Goal: Submit feedback/report problem

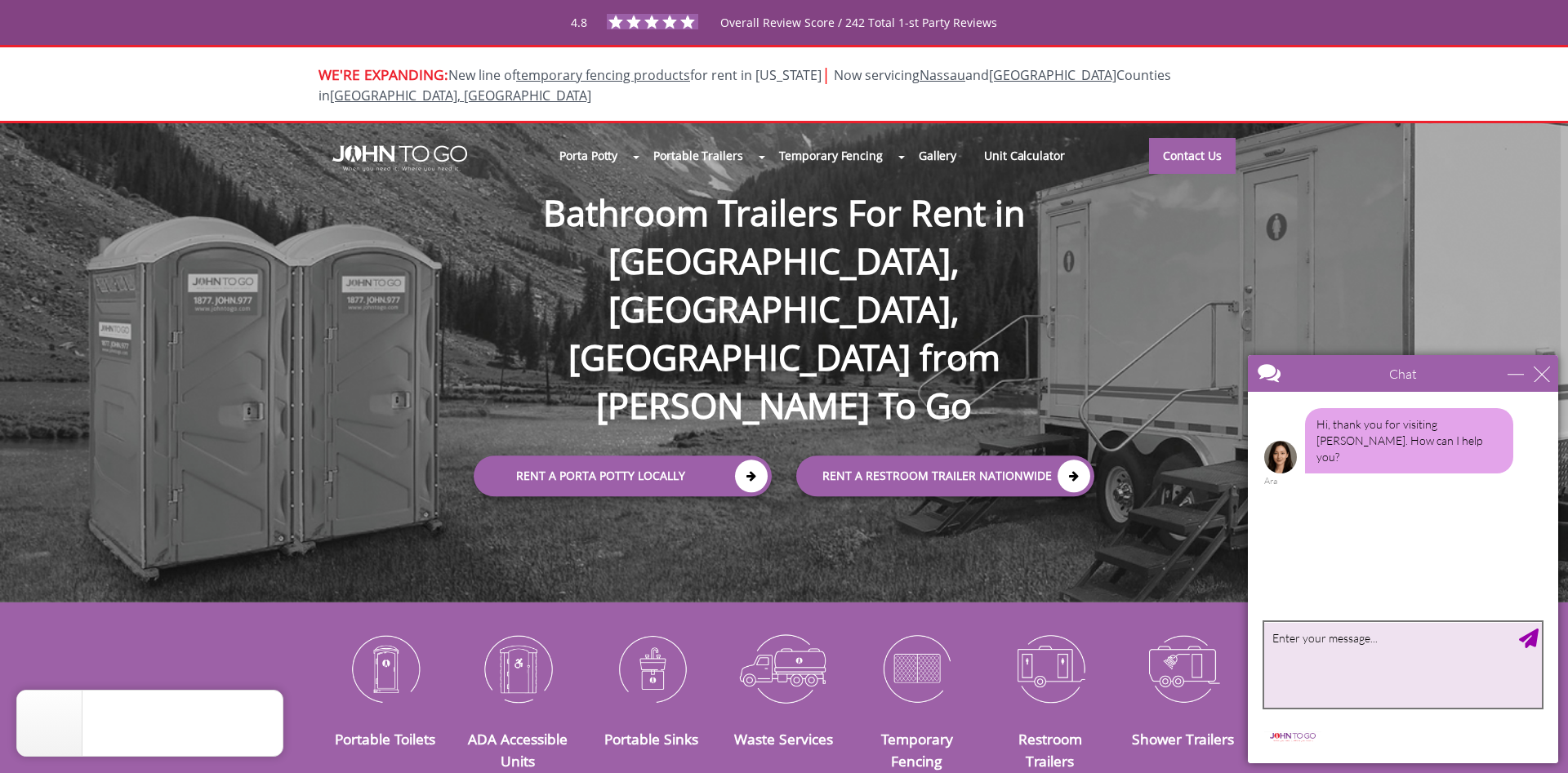
click at [1400, 655] on textarea "type your message" at bounding box center [1402, 665] width 278 height 86
type textarea "hi"
type textarea "m"
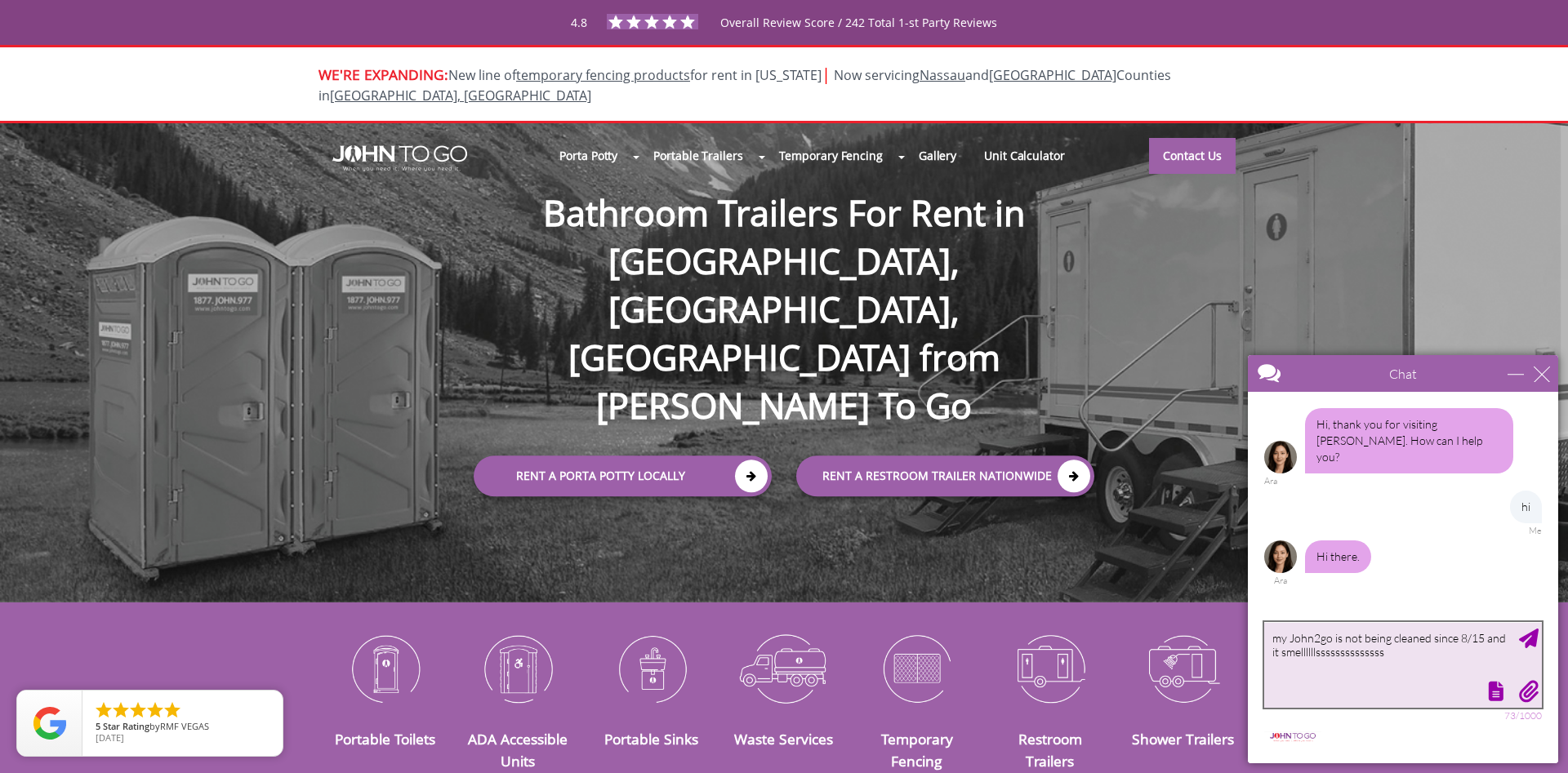
type textarea "my John2go is not being cleaned since 8/15 and it smellllllsssssssssssssss"
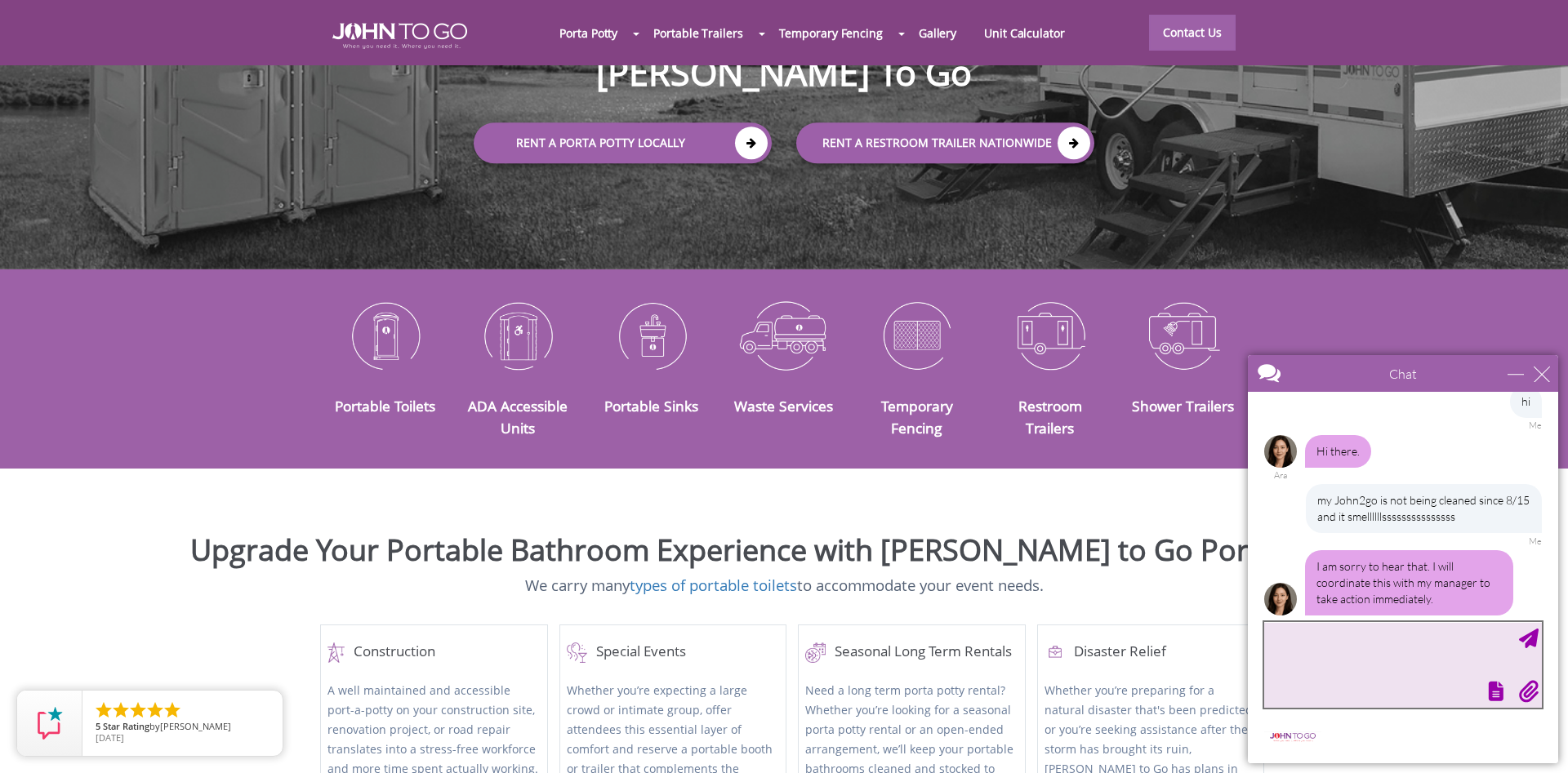
scroll to position [155, 0]
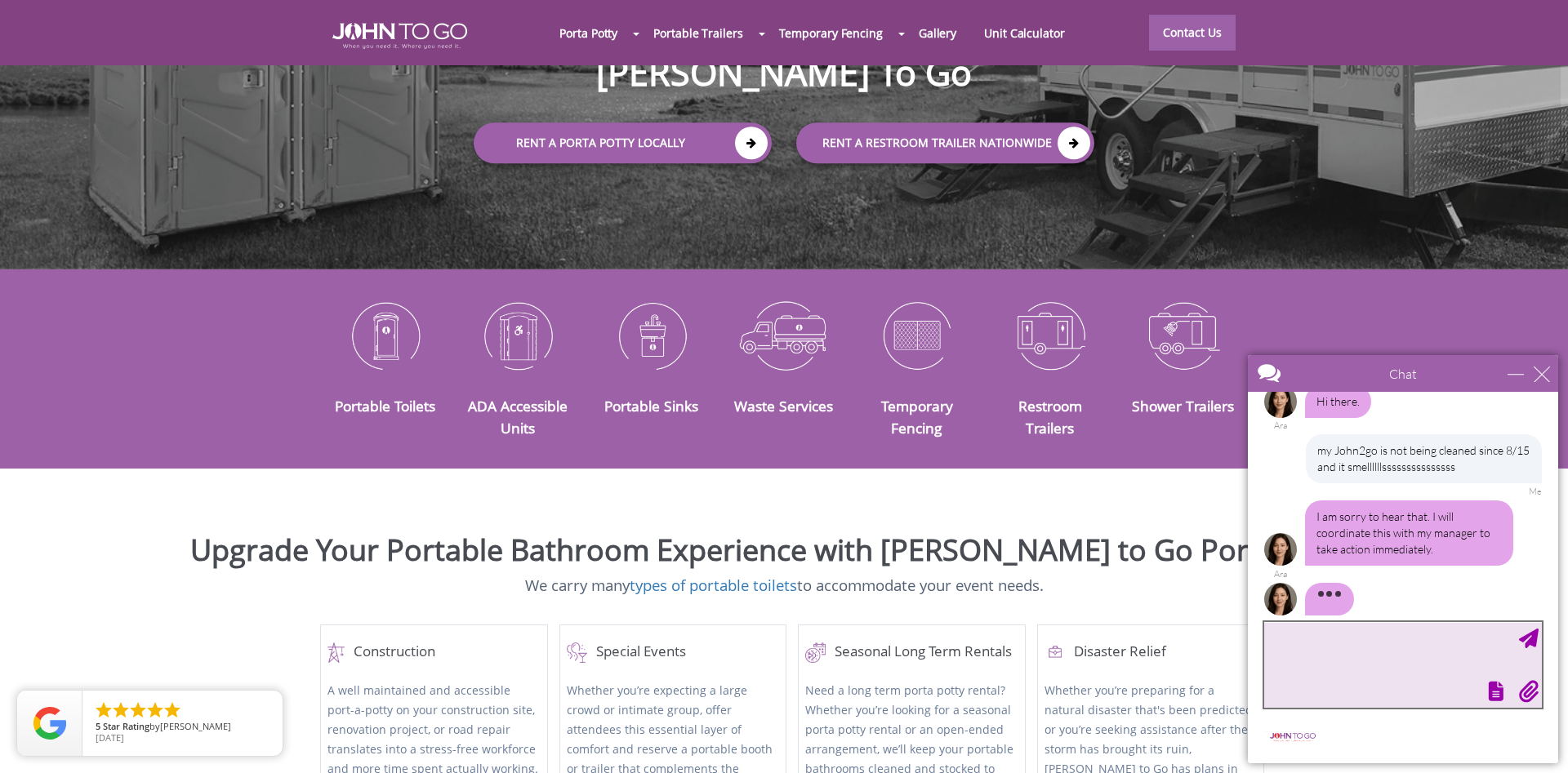
click at [1312, 640] on textarea "type your message" at bounding box center [1402, 665] width 278 height 86
type textarea "when ?"
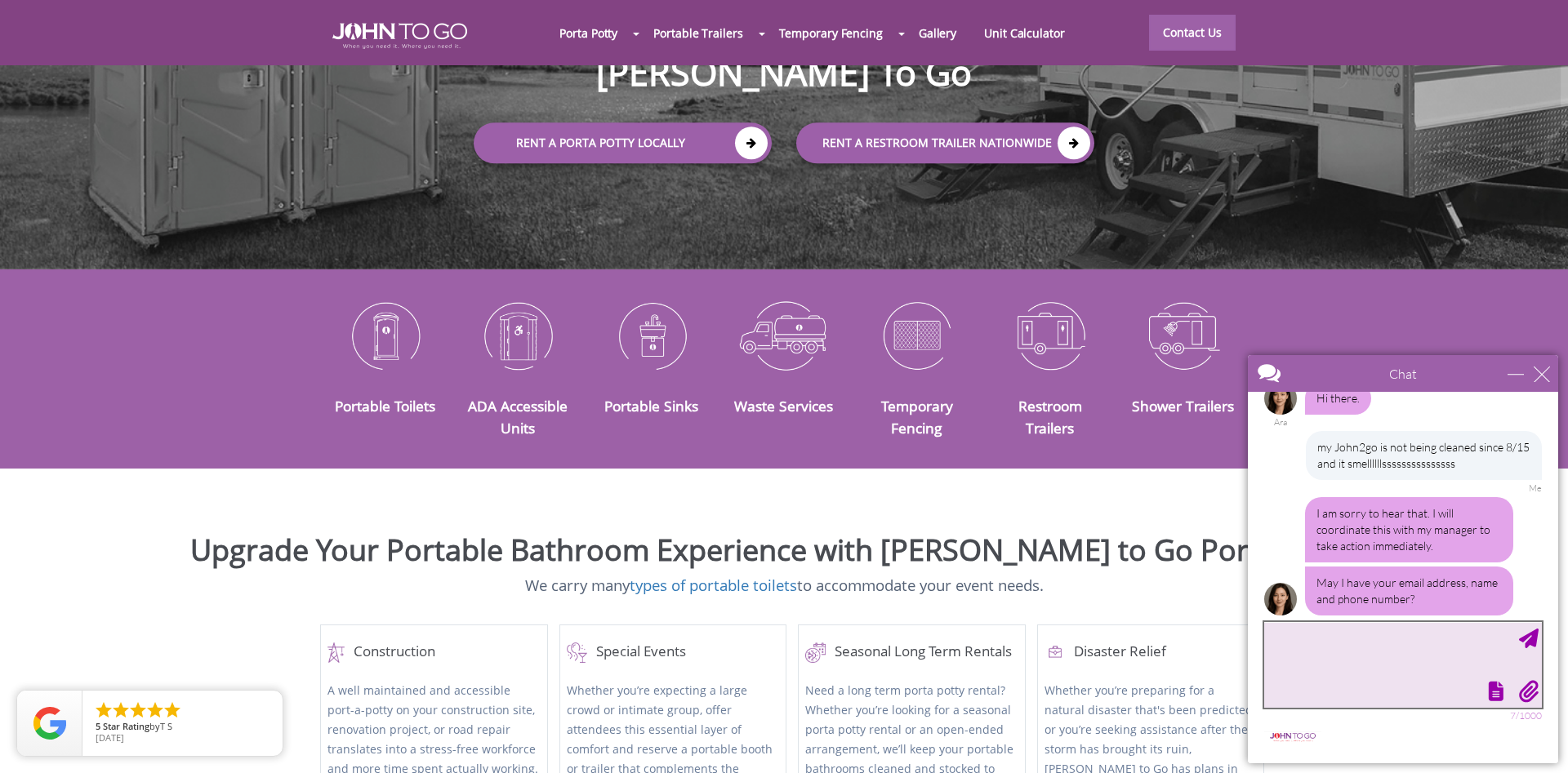
scroll to position [208, 0]
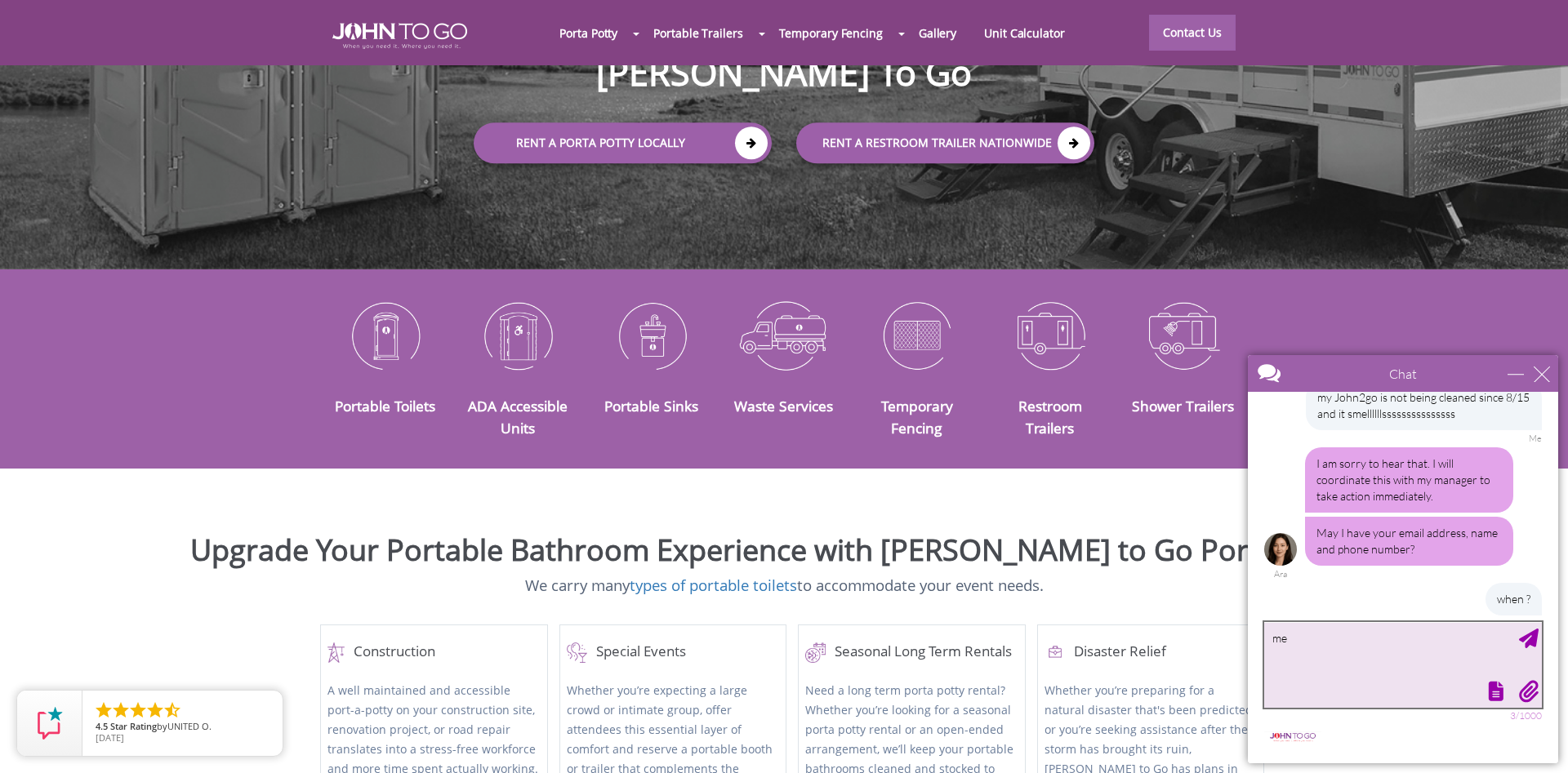
type textarea "m"
type textarea "y"
type textarea "[EMAIL_ADDRESS][DOMAIN_NAME]"
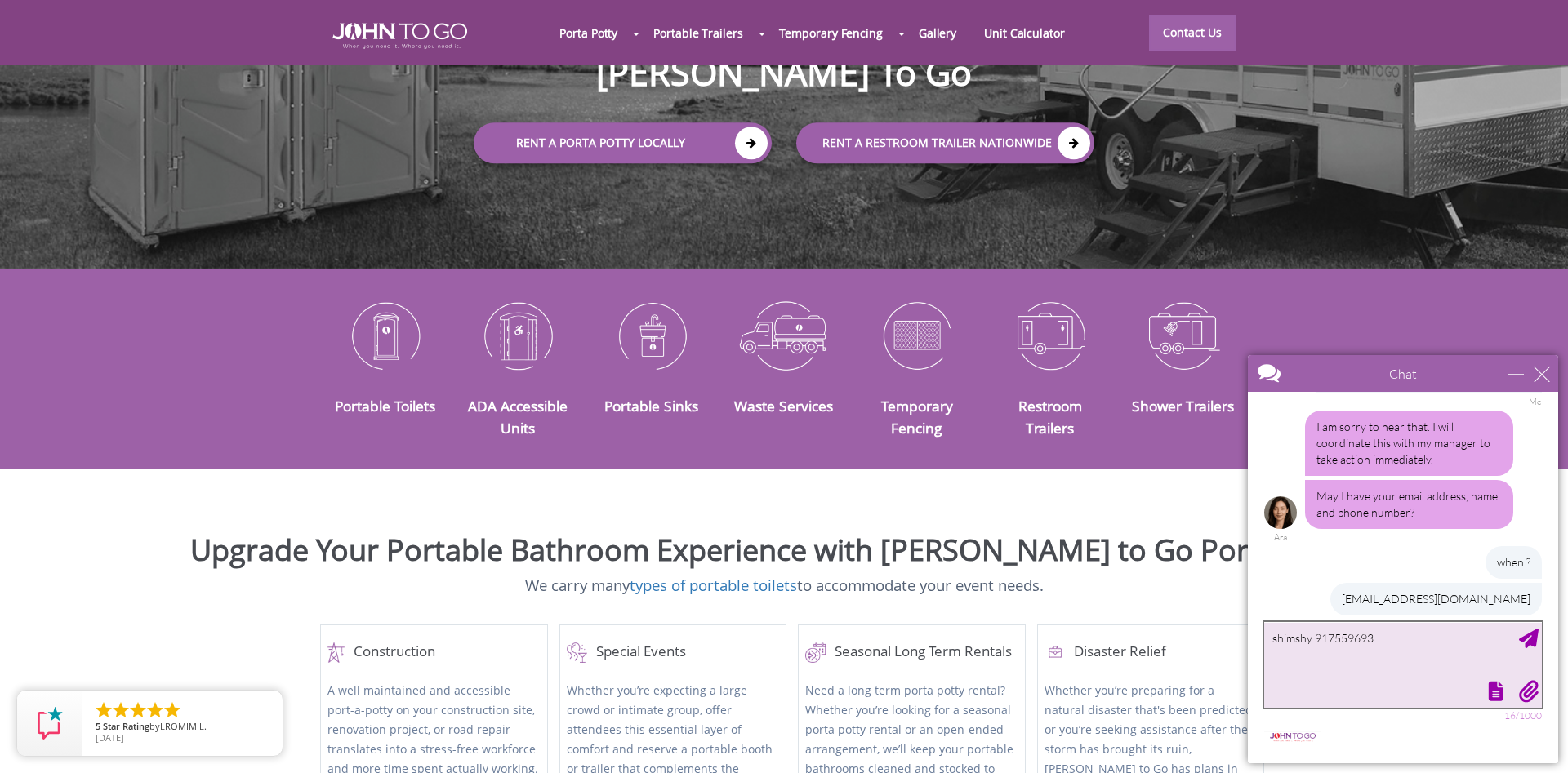
type textarea "shimshy 9175596939"
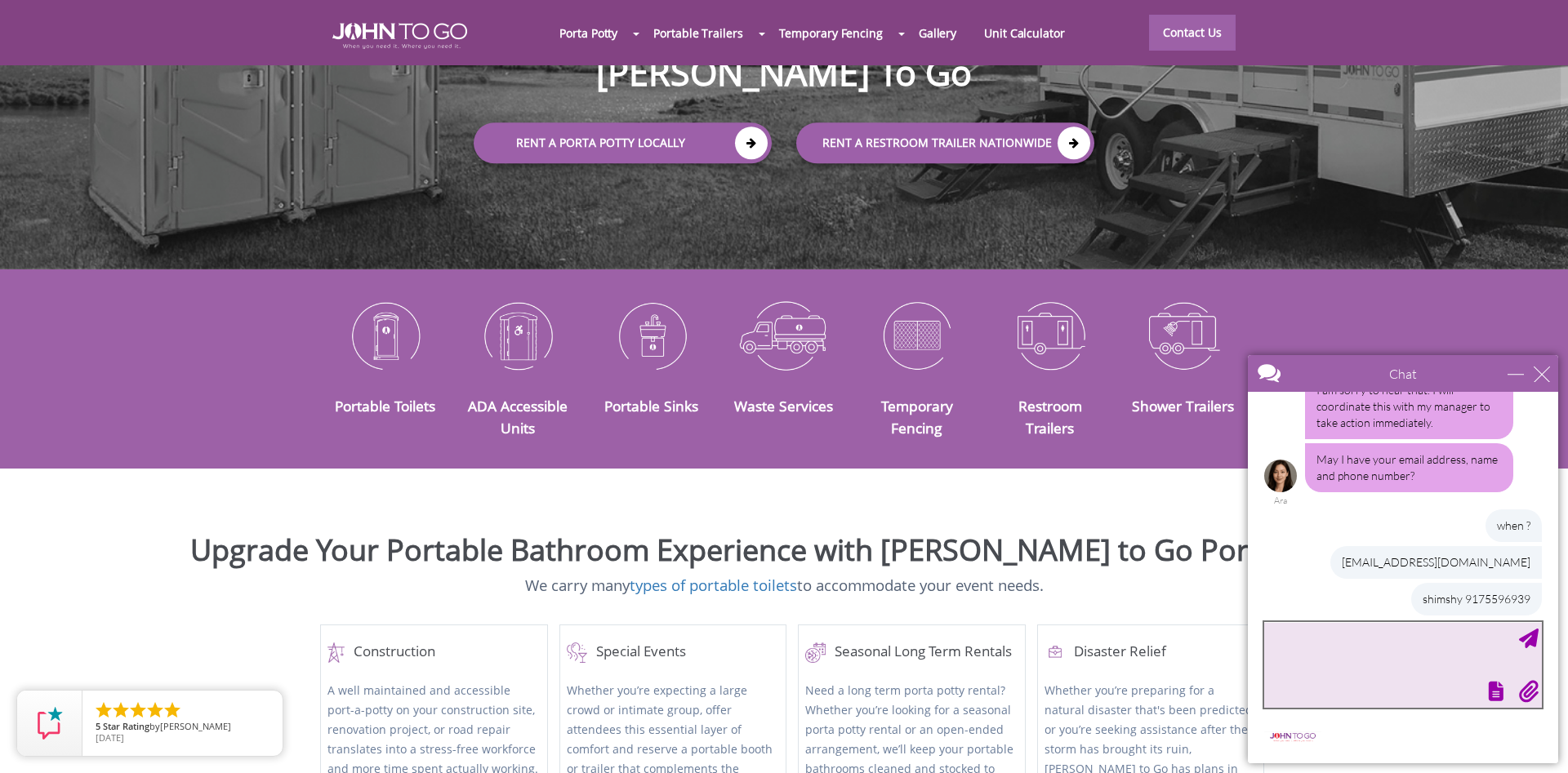
scroll to position [332, 0]
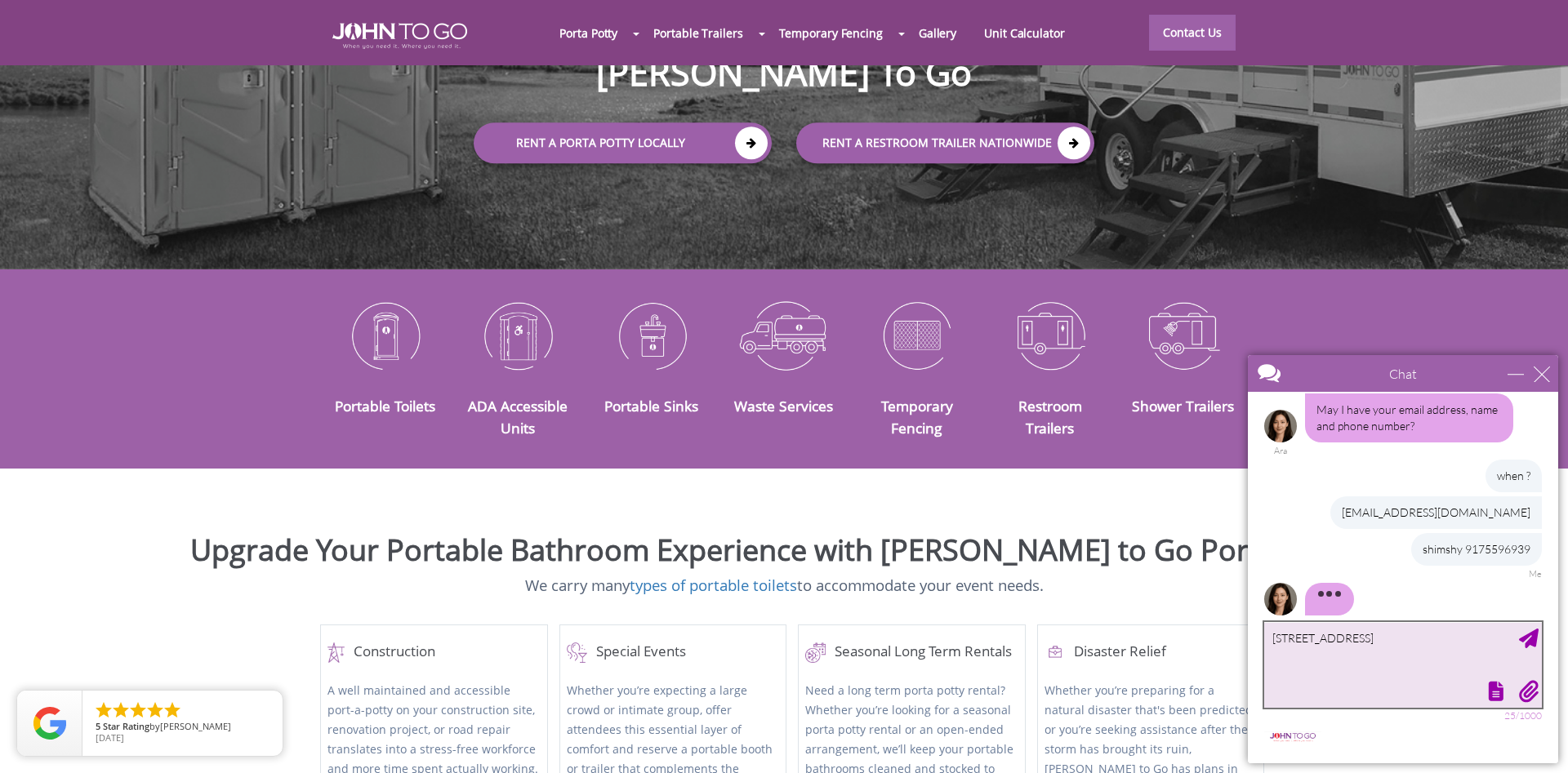
type textarea "[STREET_ADDRESS]"
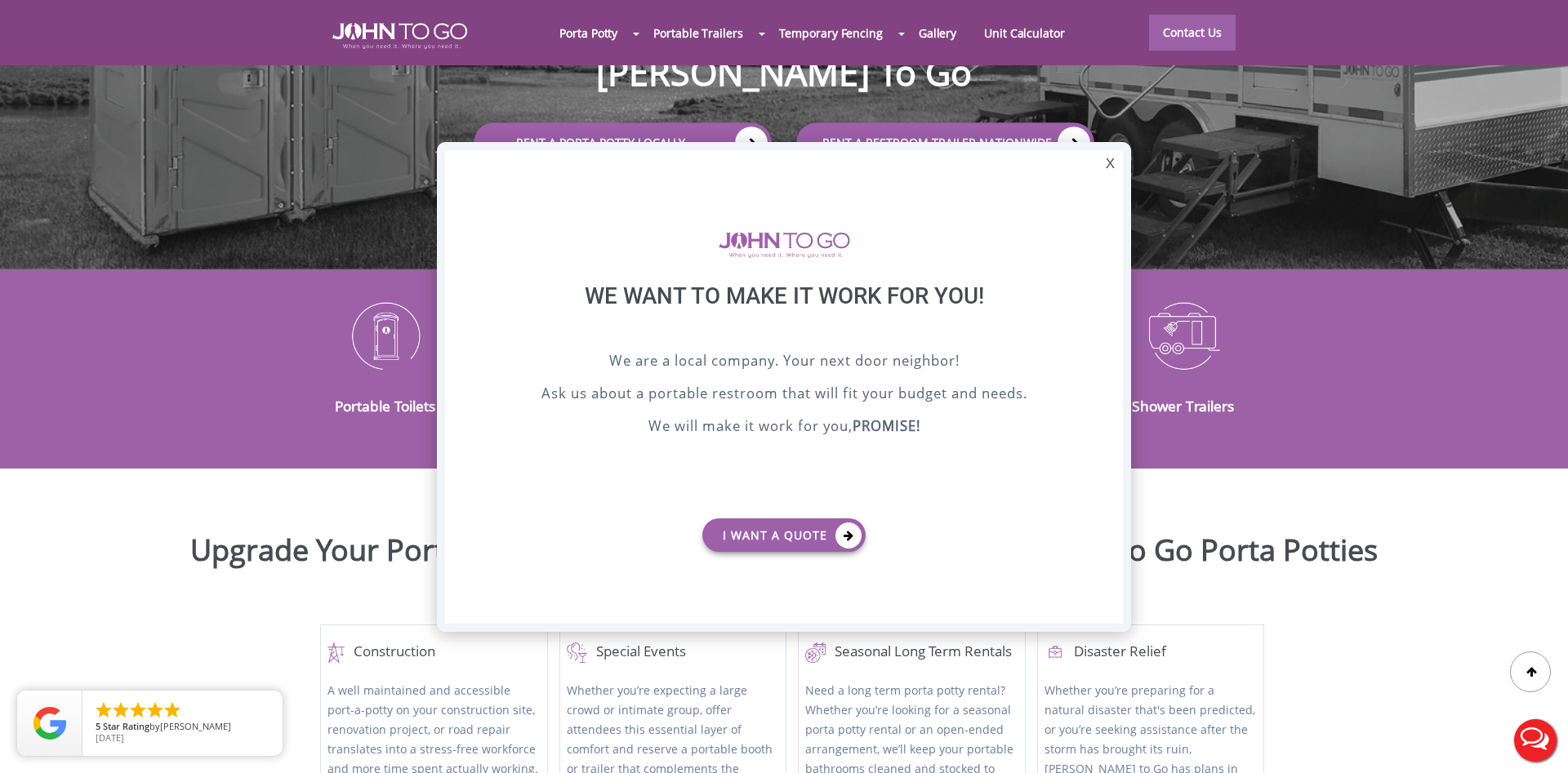
scroll to position [0, 0]
click at [1113, 165] on div "X" at bounding box center [1109, 164] width 25 height 27
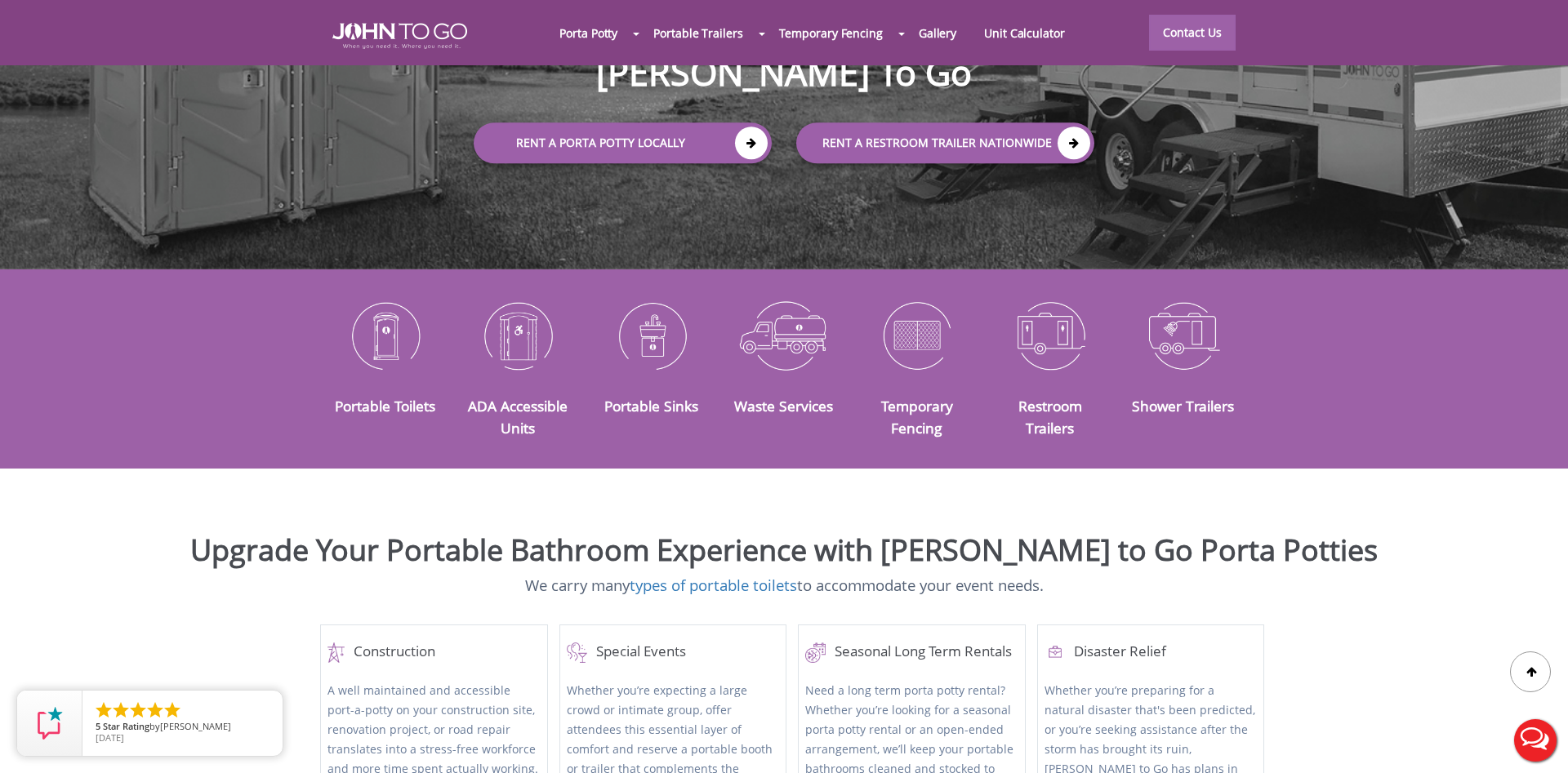
click at [1550, 746] on button "Live Chat" at bounding box center [1535, 740] width 65 height 65
